Goal: Task Accomplishment & Management: Complete application form

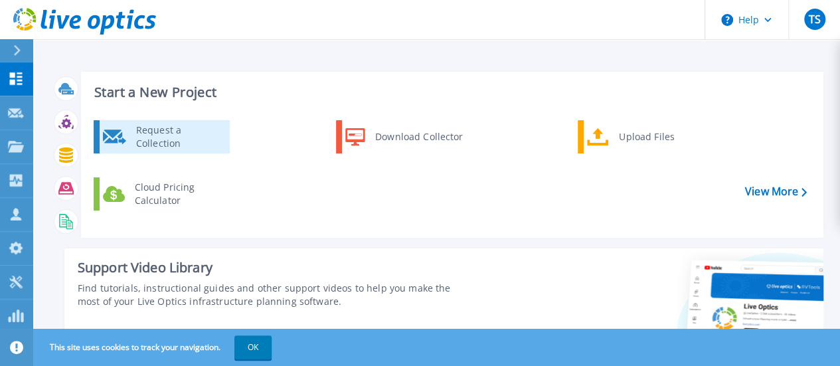
click at [166, 134] on div "Request a Collection" at bounding box center [177, 137] width 97 height 27
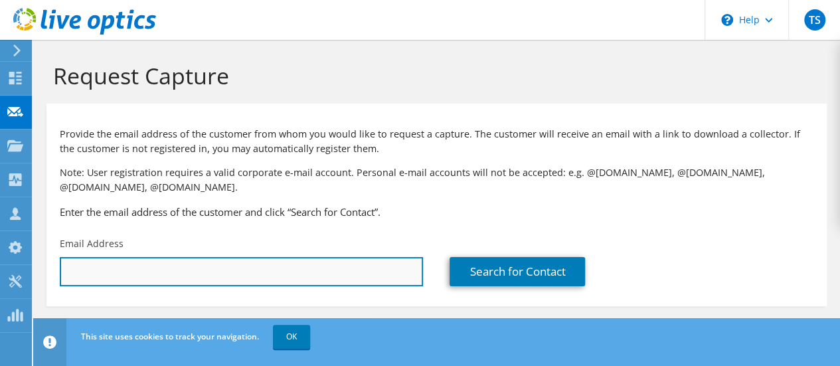
click at [172, 271] on input "text" at bounding box center [241, 271] width 363 height 29
paste input "[EMAIL_ADDRESS][DOMAIN_NAME]"
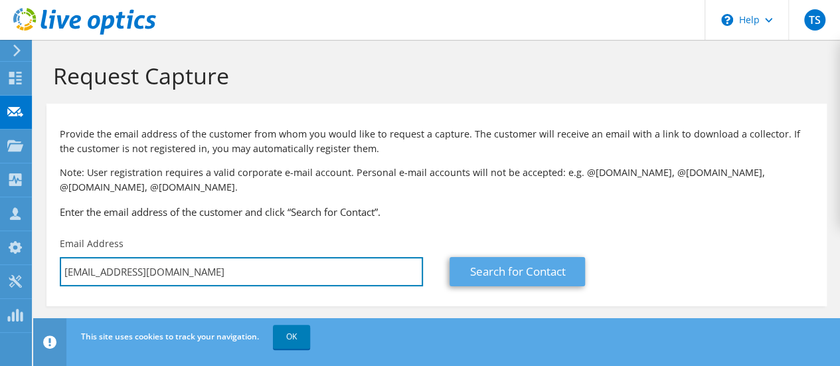
type input "[EMAIL_ADDRESS][DOMAIN_NAME]"
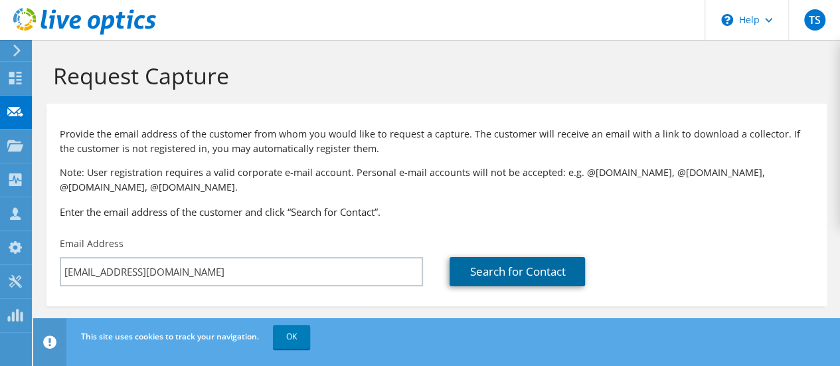
click at [493, 274] on link "Search for Contact" at bounding box center [517, 271] width 135 height 29
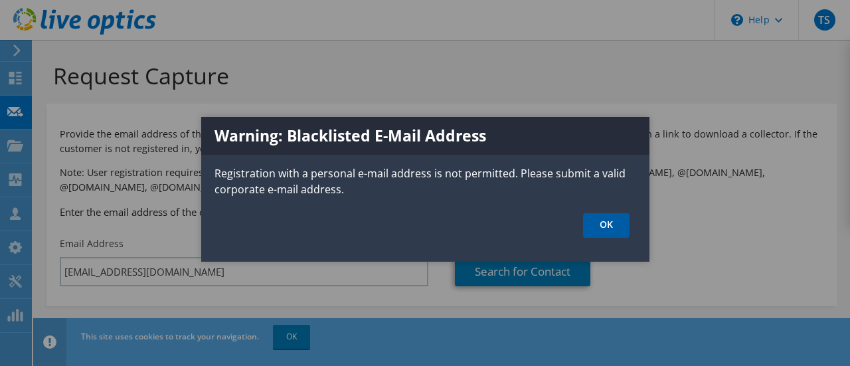
click at [599, 216] on link "OK" at bounding box center [606, 225] width 46 height 25
